Goal: Task Accomplishment & Management: Manage account settings

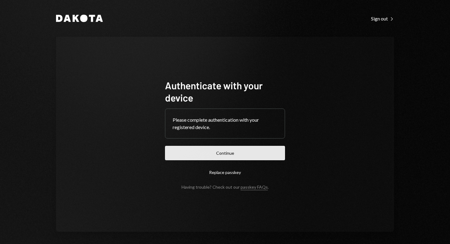
click at [233, 152] on button "Continue" at bounding box center [225, 153] width 120 height 14
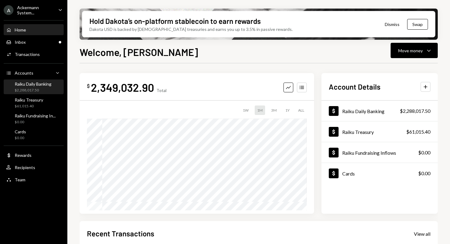
click at [40, 88] on div "$2,288,017.50" at bounding box center [33, 90] width 37 height 5
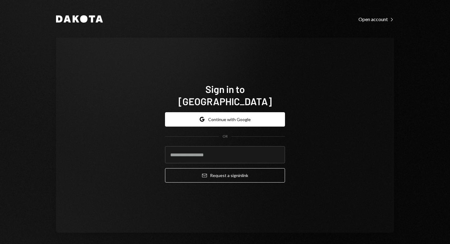
type input "**********"
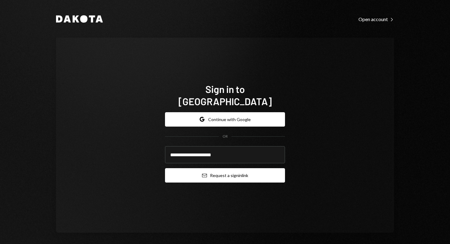
click at [262, 173] on button "Email Request a sign in link" at bounding box center [225, 175] width 120 height 14
